Goal: Browse casually: Explore the website without a specific task or goal

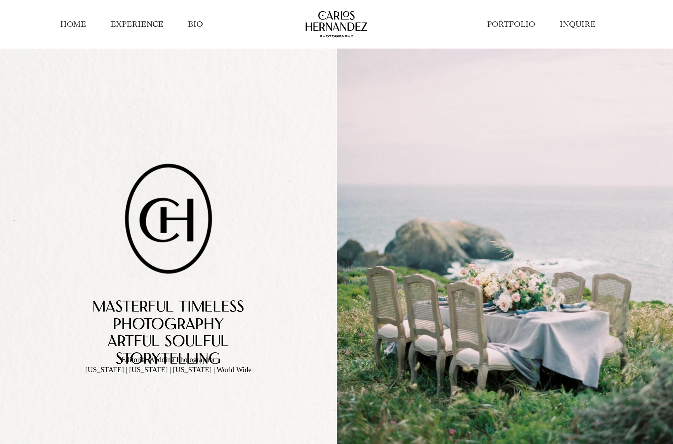
click at [576, 24] on link "INQUIRE" at bounding box center [578, 24] width 36 height 11
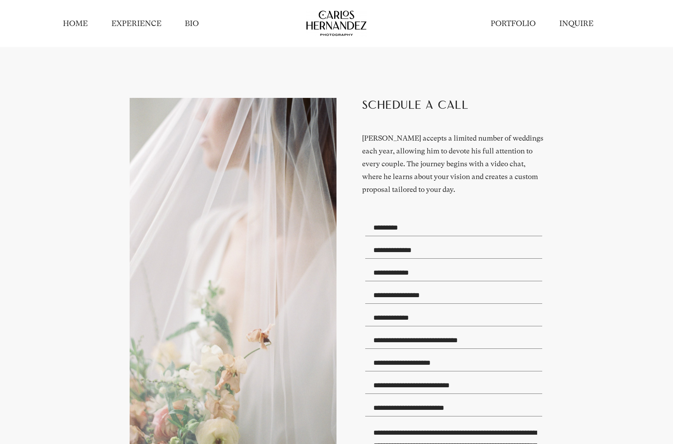
click at [143, 25] on link "EXPERIENCE" at bounding box center [136, 23] width 50 height 11
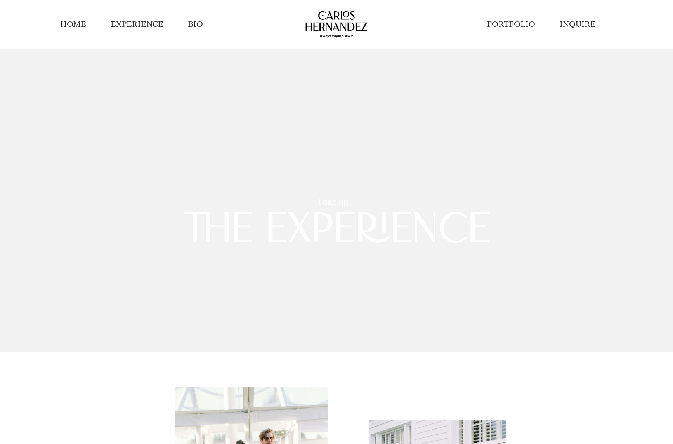
click at [137, 26] on link "EXPERIENCE" at bounding box center [137, 24] width 53 height 11
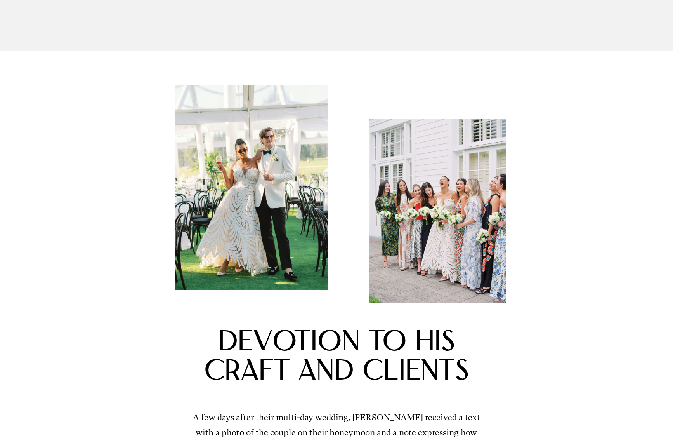
scroll to position [310, 0]
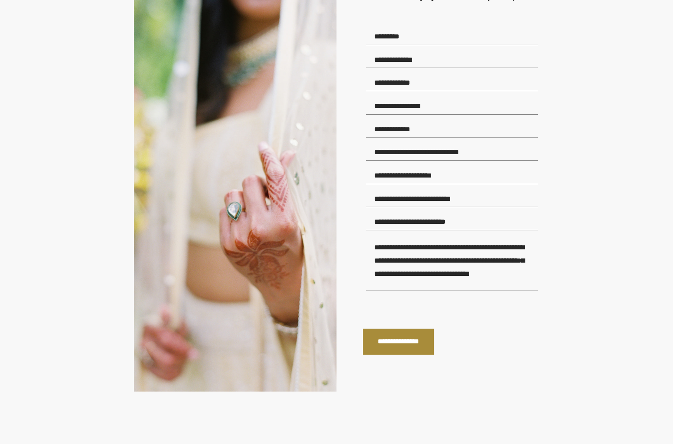
scroll to position [7, 0]
click at [369, 247] on textarea at bounding box center [452, 264] width 172 height 54
click at [602, 205] on div "**********" at bounding box center [337, 146] width 616 height 595
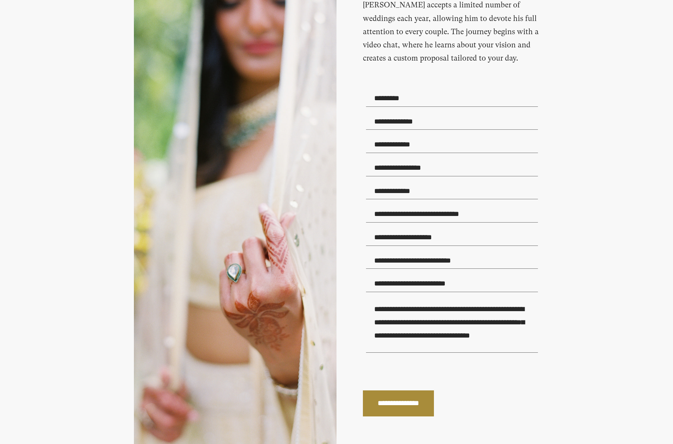
scroll to position [1637, 0]
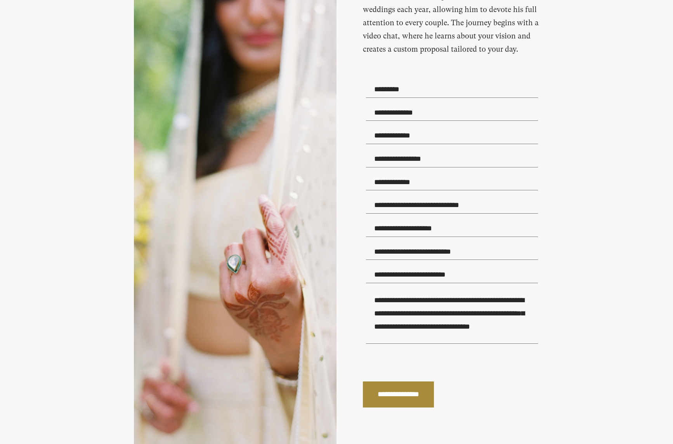
click at [465, 254] on input "text" at bounding box center [452, 251] width 172 height 17
click at [588, 243] on div "**********" at bounding box center [337, 199] width 510 height 595
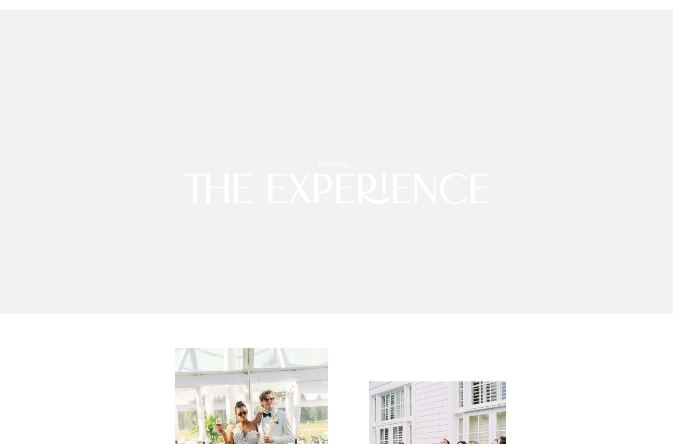
scroll to position [0, 0]
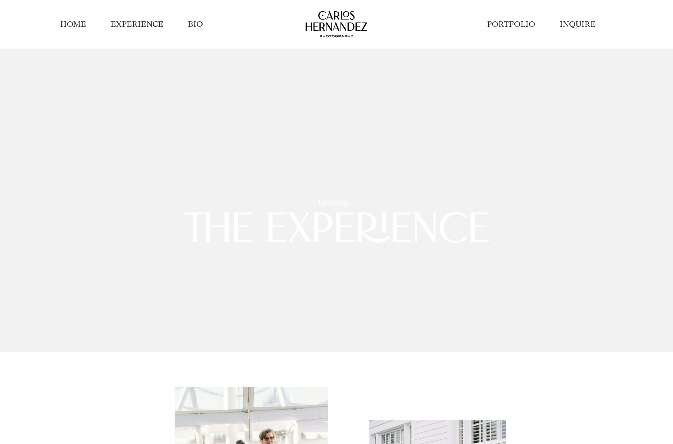
click at [71, 26] on link "HOME" at bounding box center [73, 24] width 26 height 11
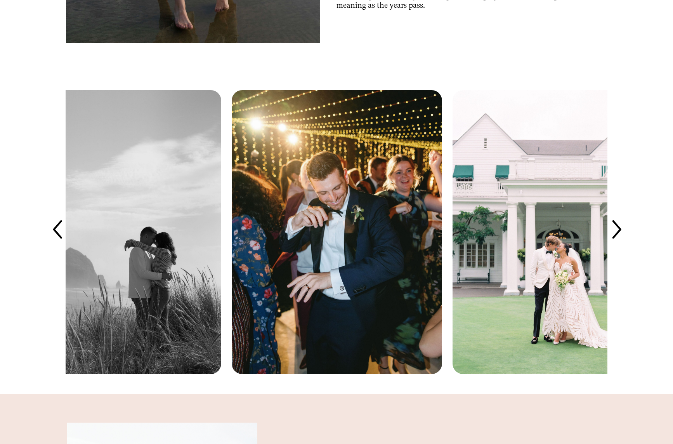
scroll to position [1895, 0]
click at [612, 224] on icon at bounding box center [617, 231] width 26 height 26
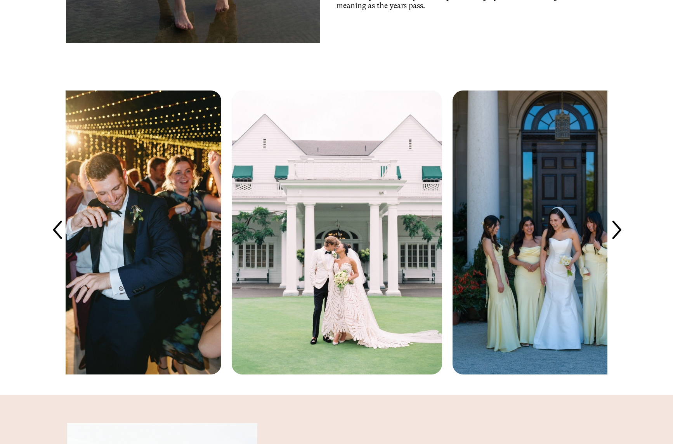
click at [616, 225] on icon at bounding box center [617, 231] width 26 height 26
click at [621, 228] on icon at bounding box center [617, 231] width 26 height 26
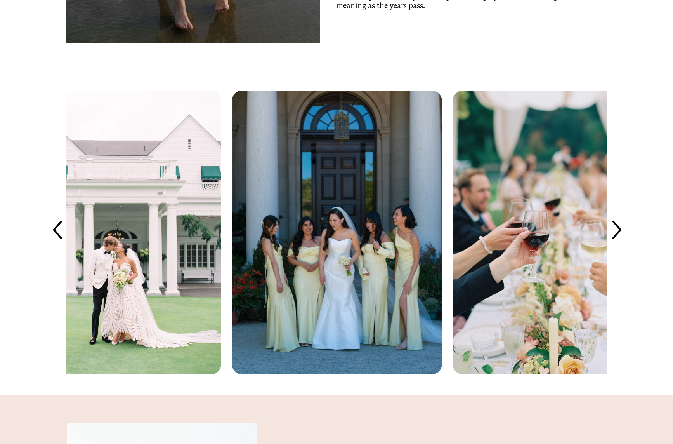
click at [620, 228] on icon at bounding box center [617, 231] width 26 height 26
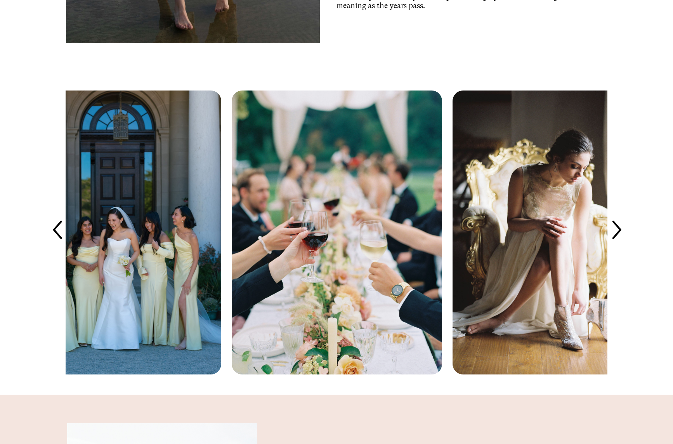
click at [620, 228] on icon at bounding box center [617, 231] width 26 height 26
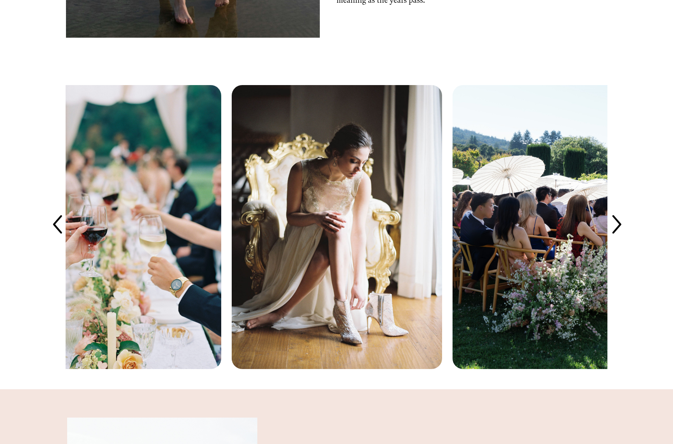
scroll to position [1901, 0]
click at [614, 226] on icon at bounding box center [617, 225] width 26 height 26
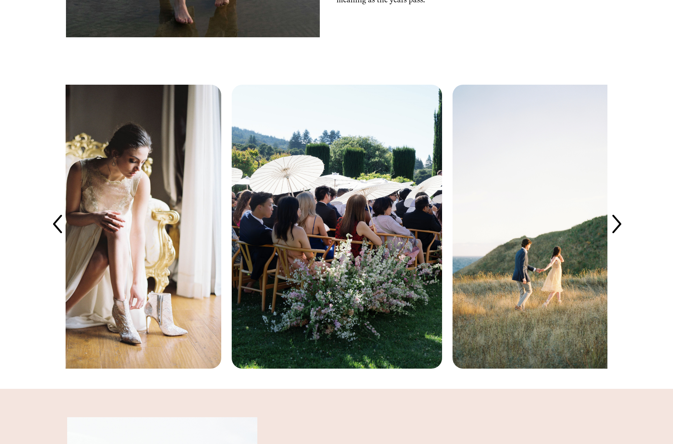
click at [614, 226] on icon at bounding box center [617, 225] width 26 height 26
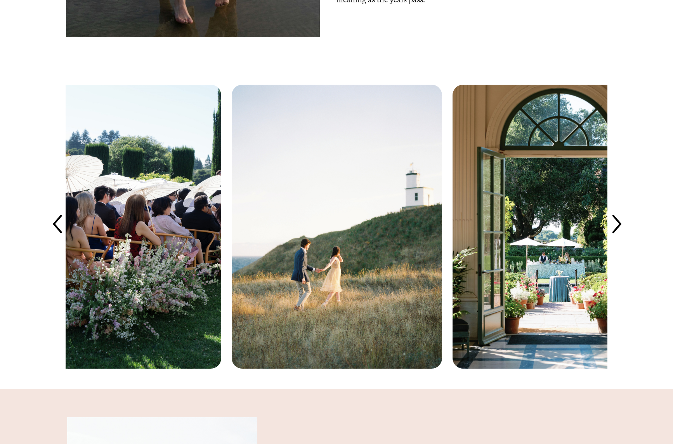
click at [618, 226] on icon at bounding box center [617, 225] width 26 height 26
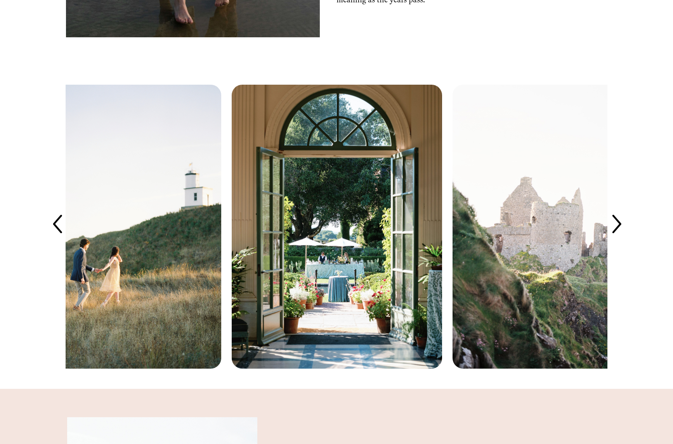
click at [619, 228] on icon at bounding box center [617, 225] width 26 height 26
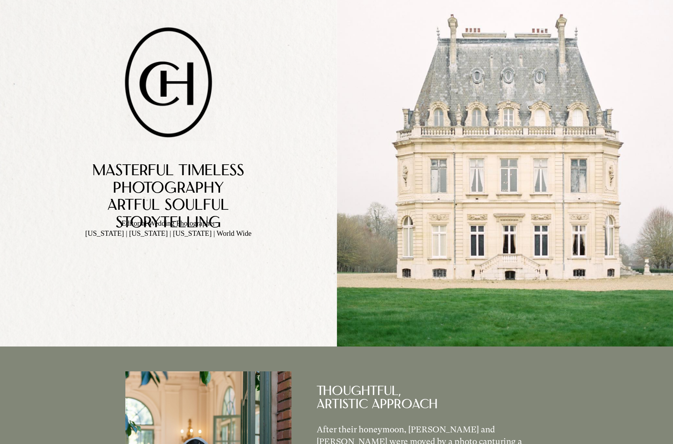
scroll to position [0, 0]
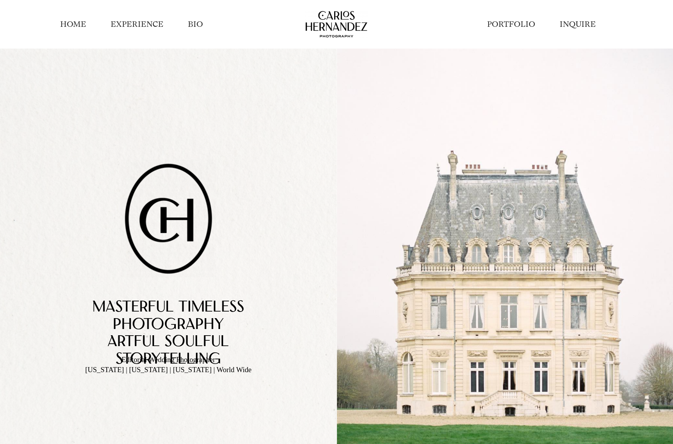
click at [134, 22] on link "EXPERIENCE" at bounding box center [137, 24] width 53 height 11
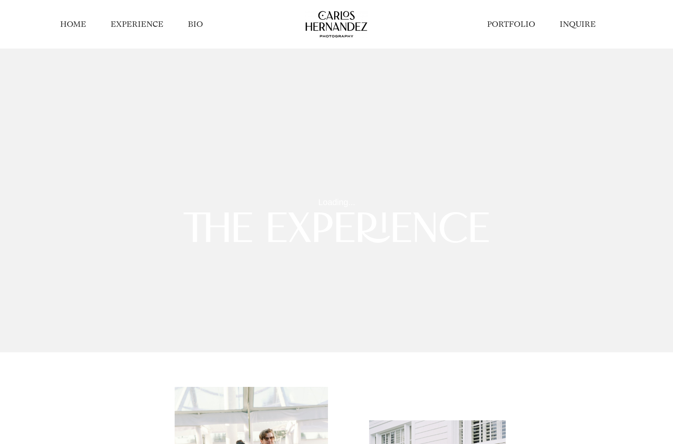
click at [72, 21] on link "HOME" at bounding box center [73, 24] width 26 height 11
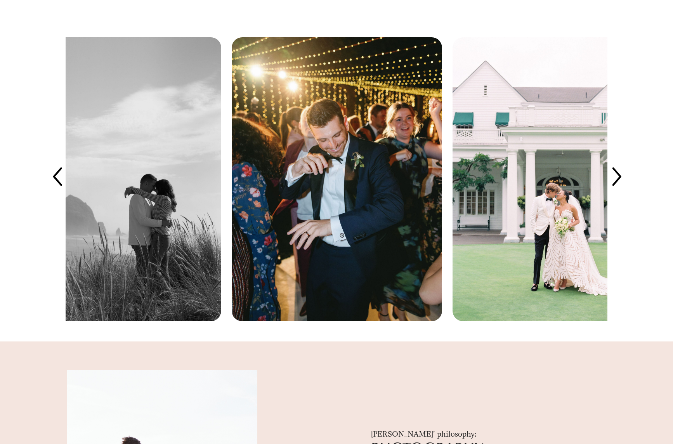
scroll to position [1947, 0]
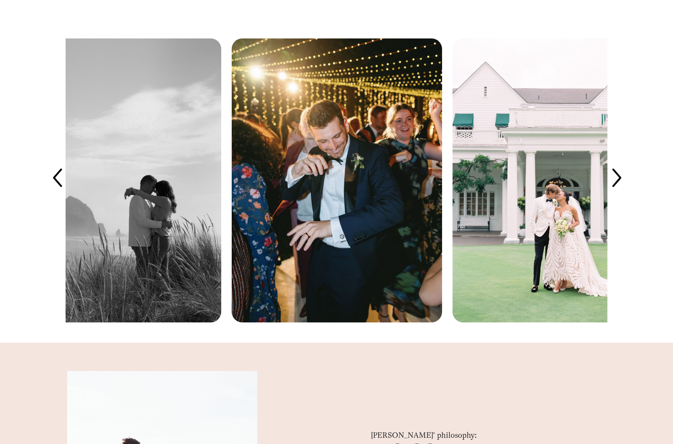
click at [618, 173] on icon at bounding box center [617, 178] width 26 height 26
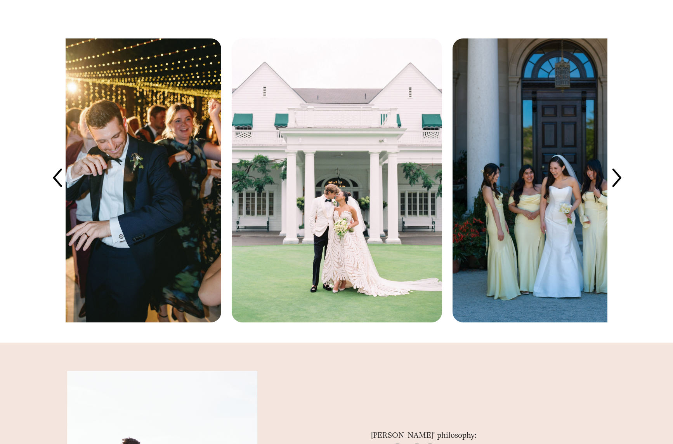
click at [618, 173] on icon at bounding box center [617, 178] width 26 height 26
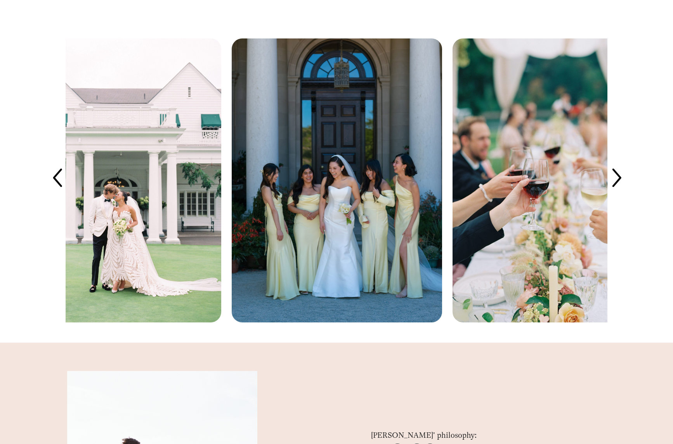
click at [618, 173] on icon at bounding box center [617, 178] width 26 height 26
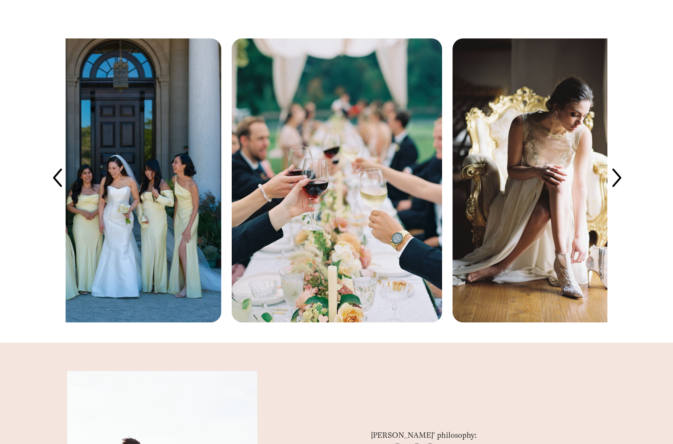
click at [618, 172] on icon at bounding box center [617, 178] width 26 height 26
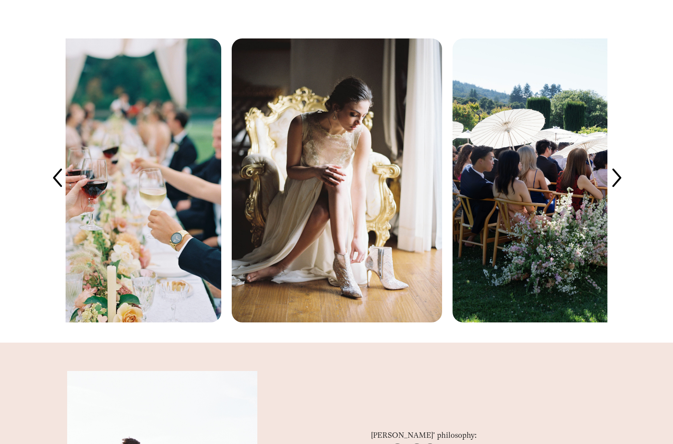
click at [618, 172] on icon at bounding box center [617, 178] width 26 height 26
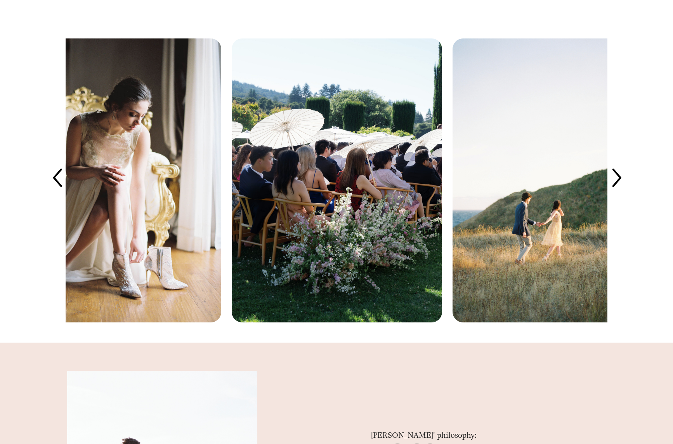
click at [618, 172] on icon at bounding box center [617, 178] width 26 height 26
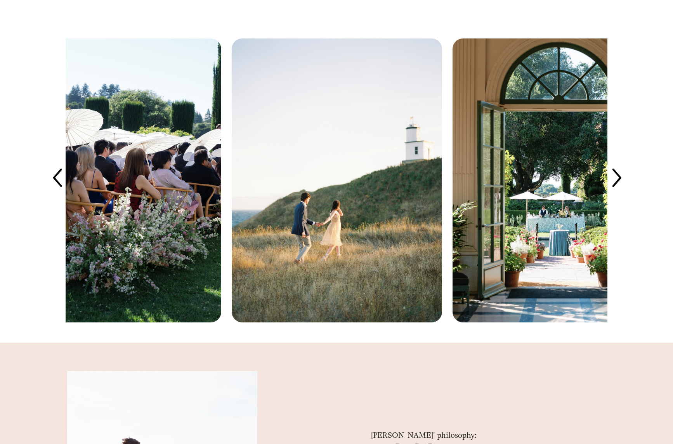
click at [618, 172] on icon at bounding box center [617, 178] width 26 height 26
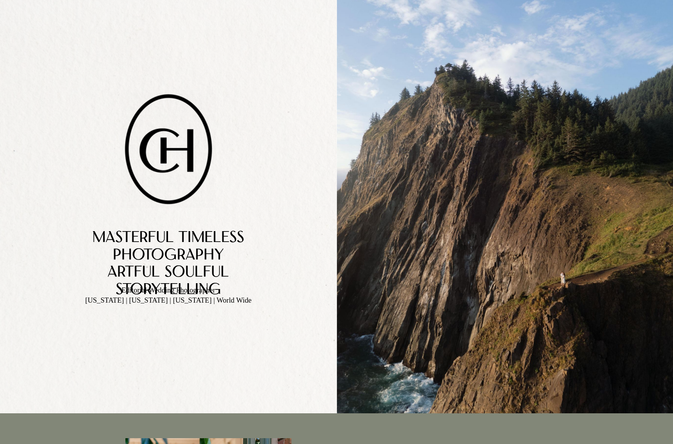
scroll to position [0, 0]
